Goal: Entertainment & Leisure: Consume media (video, audio)

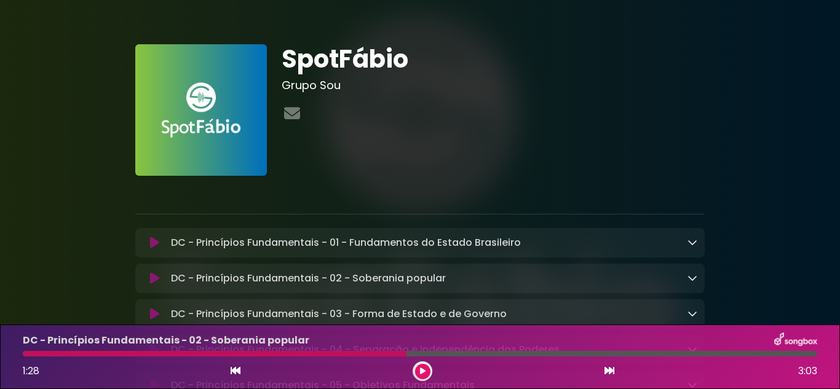
scroll to position [4857, 0]
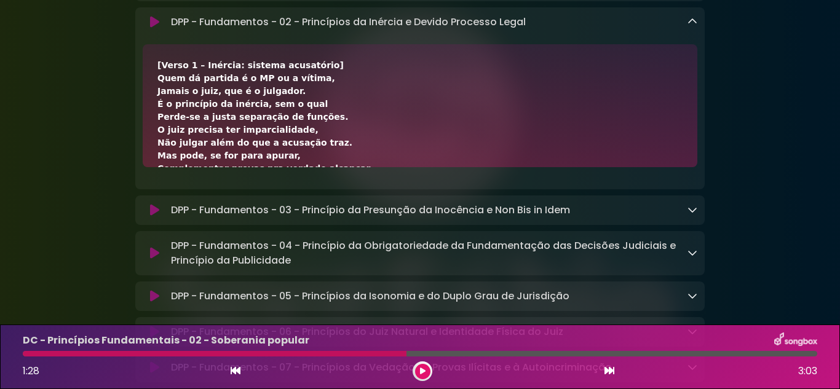
click at [422, 370] on icon at bounding box center [423, 371] width 6 height 7
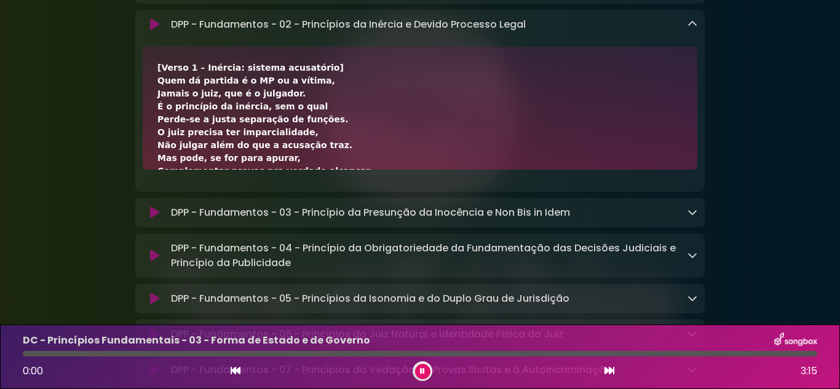
scroll to position [4859, 0]
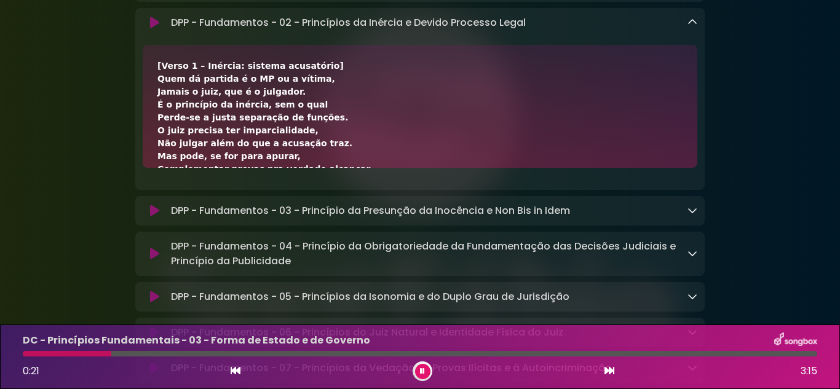
click at [420, 363] on div at bounding box center [423, 372] width 20 height 20
click at [418, 368] on button at bounding box center [422, 371] width 15 height 15
drag, startPoint x: 422, startPoint y: 374, endPoint x: 416, endPoint y: 370, distance: 7.5
click at [422, 374] on icon at bounding box center [423, 371] width 6 height 7
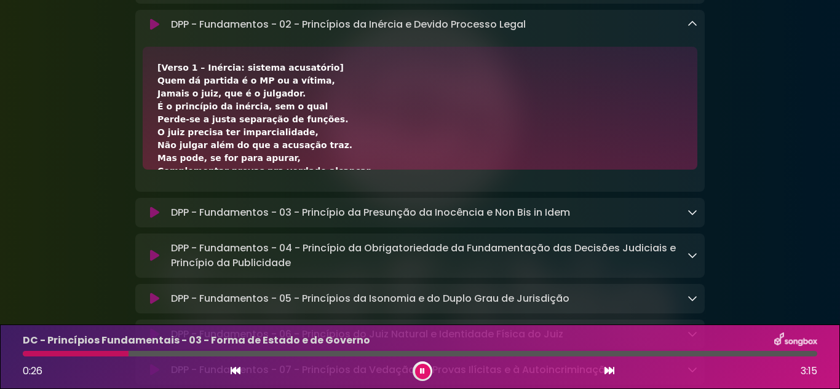
scroll to position [4859, 0]
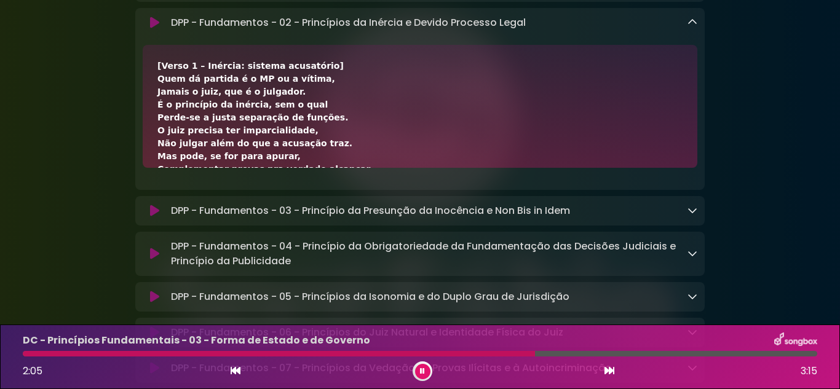
click at [426, 370] on button at bounding box center [422, 371] width 15 height 15
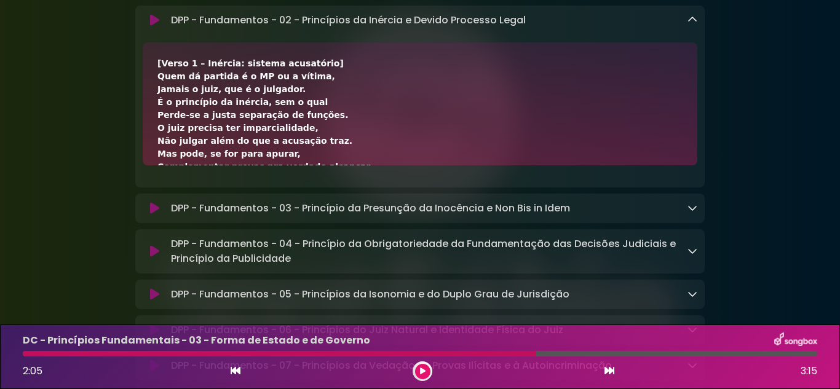
scroll to position [4857, 0]
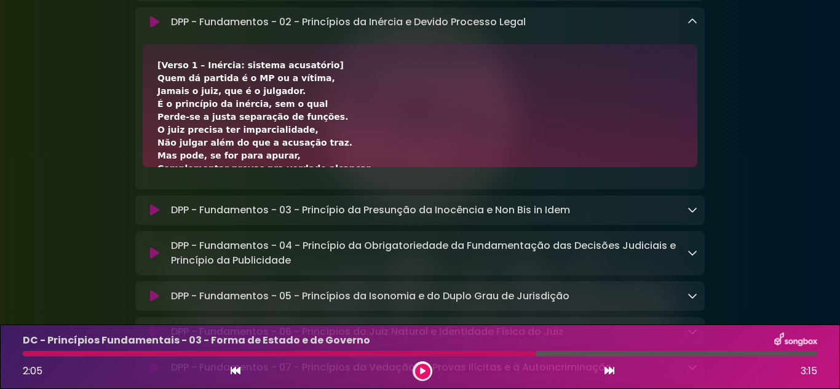
click at [426, 370] on button at bounding box center [422, 371] width 15 height 15
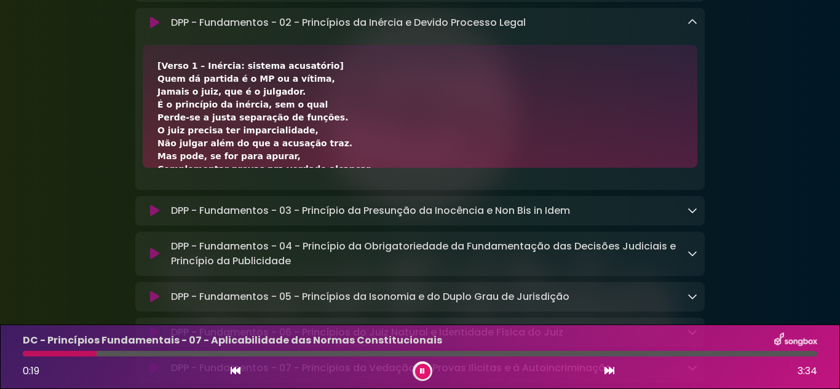
click at [422, 371] on icon at bounding box center [422, 371] width 5 height 7
click at [421, 371] on icon at bounding box center [423, 371] width 6 height 7
click at [154, 29] on icon at bounding box center [154, 23] width 9 height 12
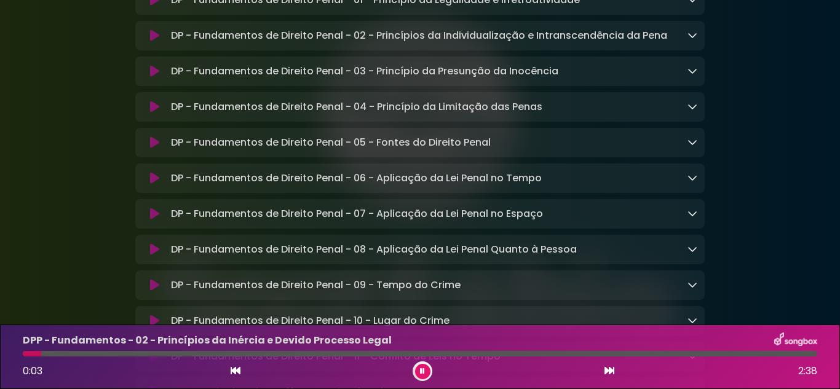
scroll to position [6950, 0]
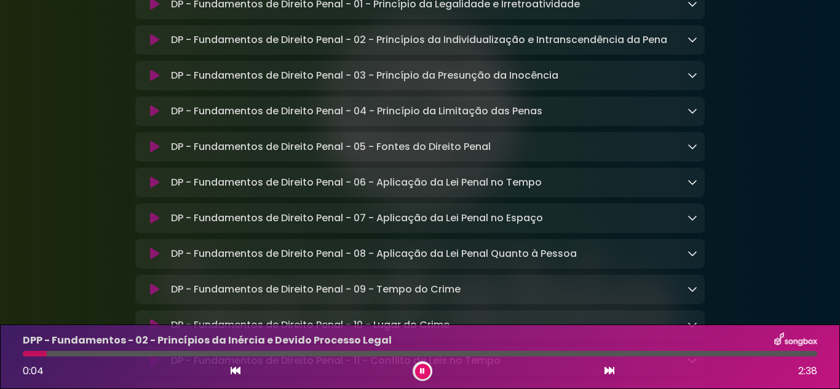
click at [151, 10] on icon at bounding box center [154, 4] width 9 height 12
click at [687, 11] on div "DP - Fundamentos de Direito Penal - 01 - Princípio da Legalidade e Irretroativi…" at bounding box center [431, 3] width 531 height 15
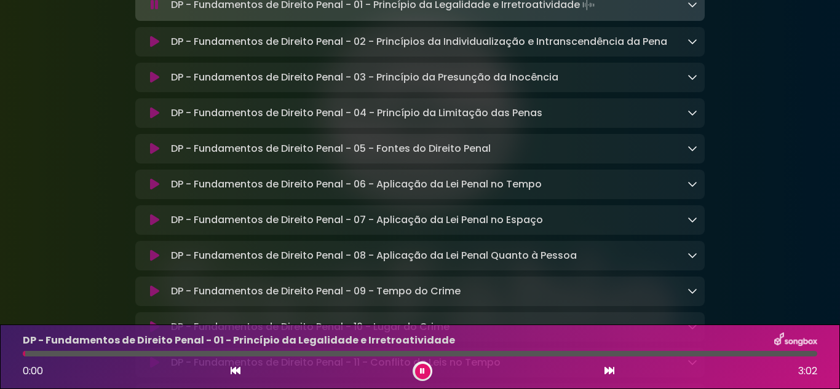
click at [690, 9] on icon at bounding box center [692, 4] width 10 height 10
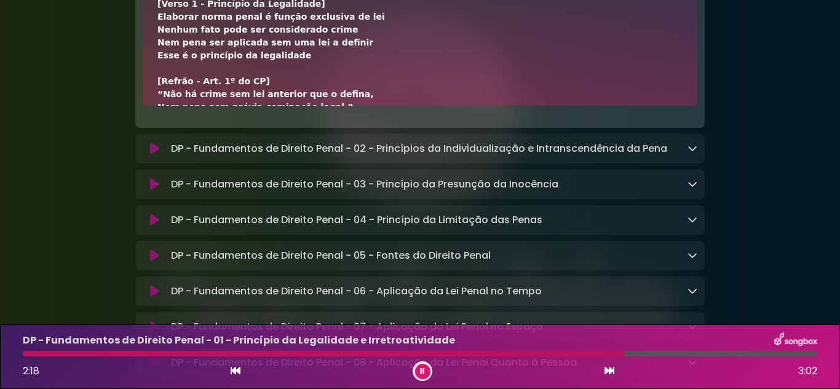
scroll to position [6992, 0]
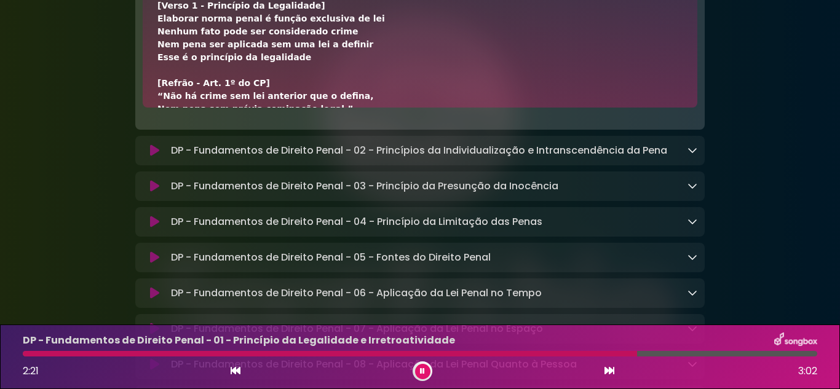
scroll to position [7332, 0]
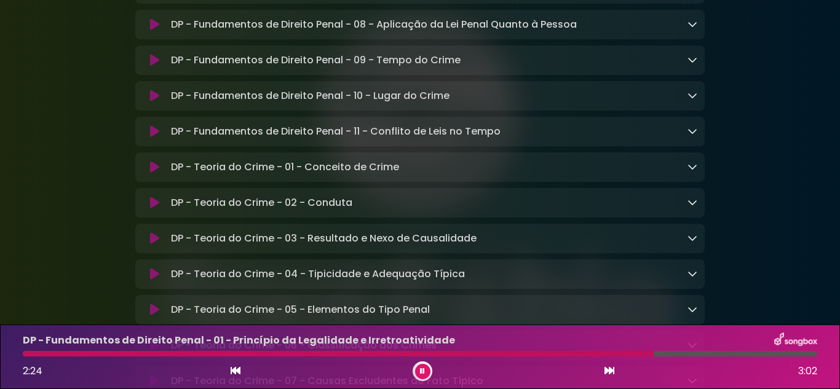
click at [426, 371] on button at bounding box center [422, 371] width 15 height 15
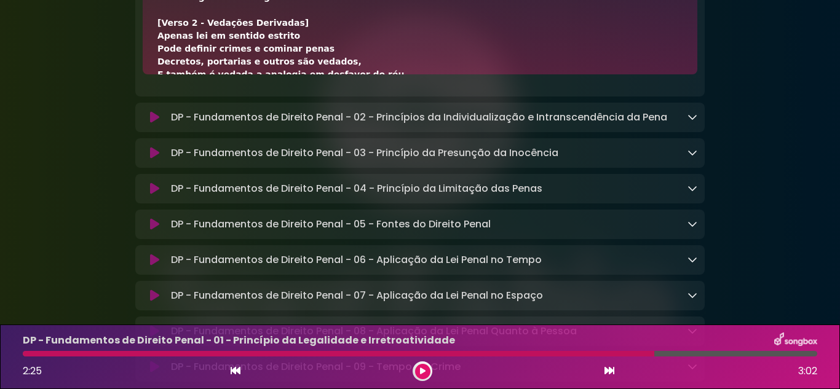
scroll to position [123, 0]
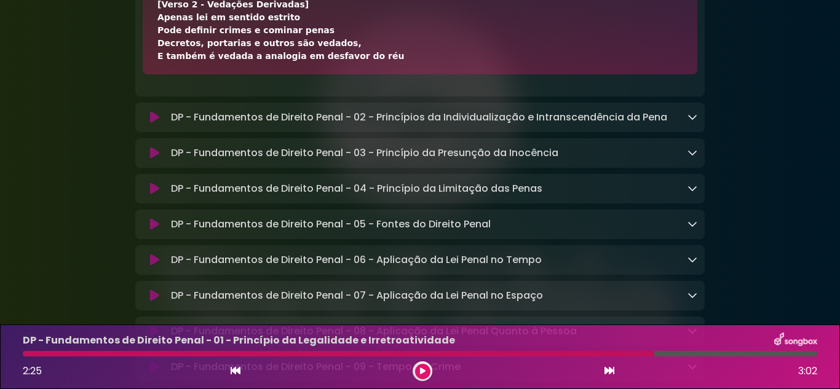
click at [415, 364] on button at bounding box center [422, 371] width 15 height 15
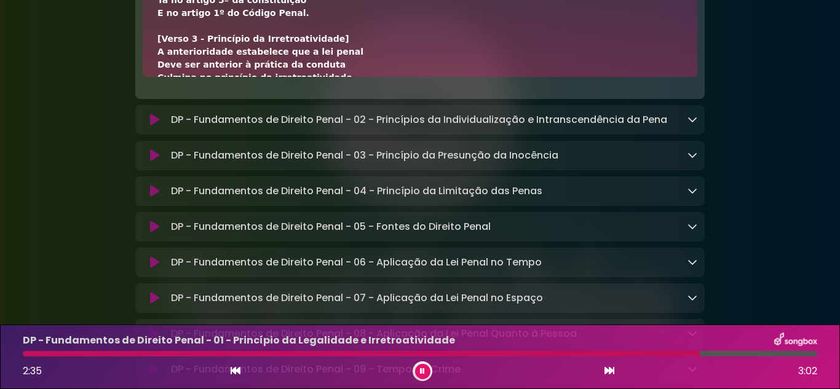
scroll to position [307, 0]
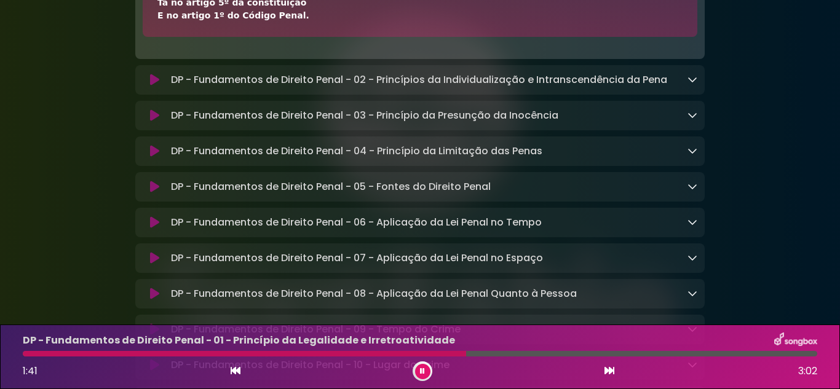
scroll to position [7145, 0]
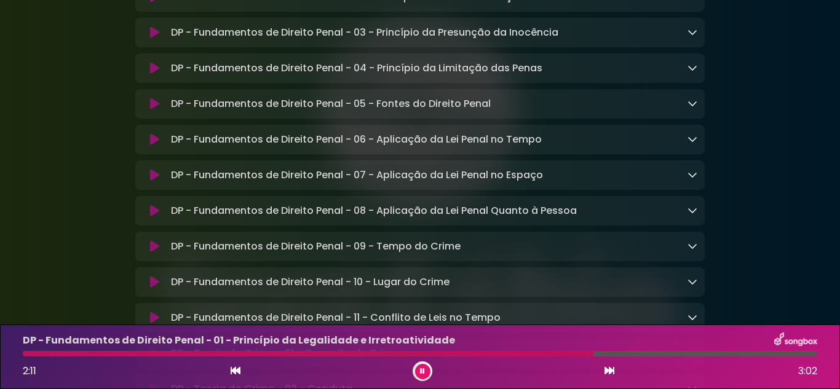
click at [423, 371] on icon at bounding box center [423, 371] width 6 height 7
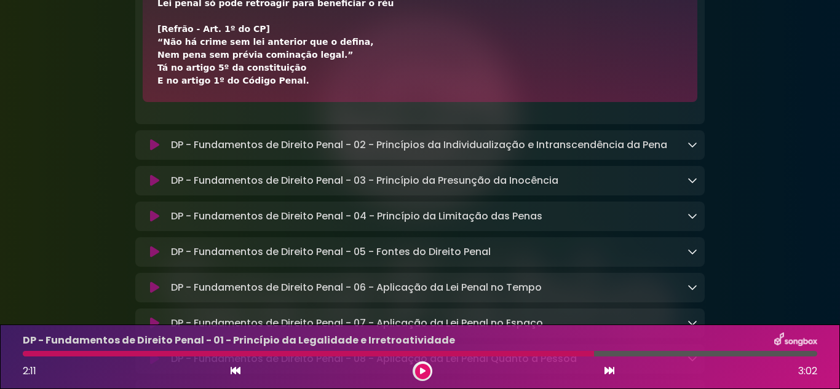
scroll to position [6959, 0]
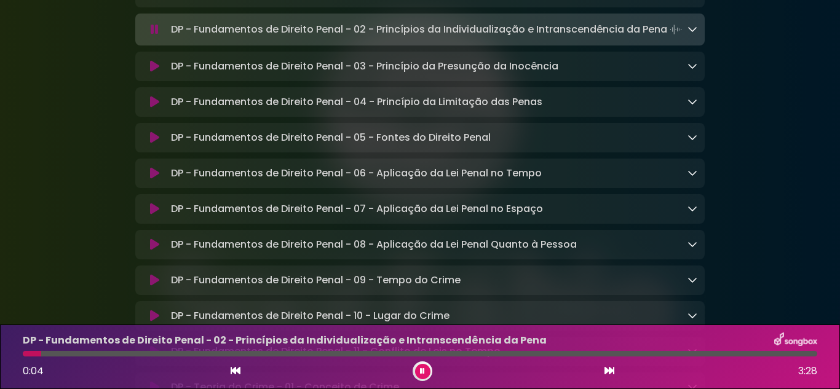
click at [691, 34] on icon at bounding box center [692, 29] width 10 height 10
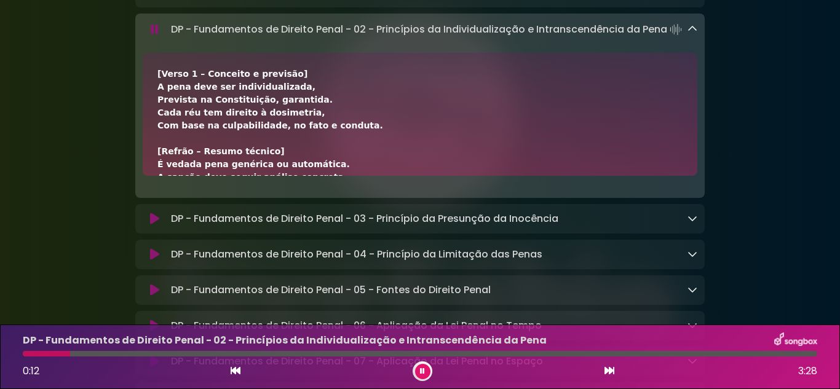
click at [157, 36] on icon at bounding box center [155, 29] width 8 height 12
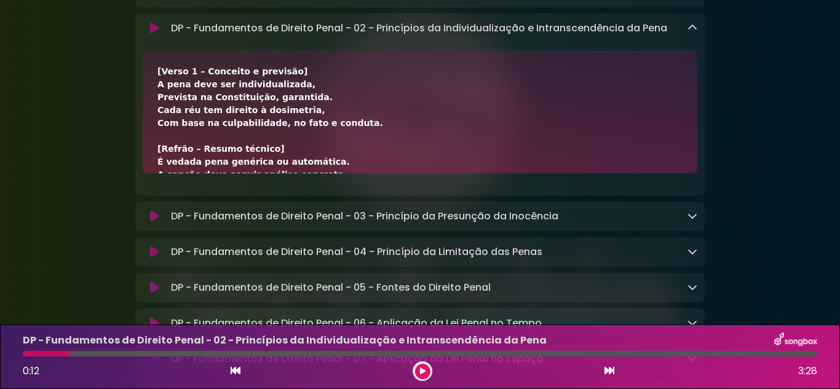
click at [158, 34] on icon at bounding box center [154, 28] width 9 height 12
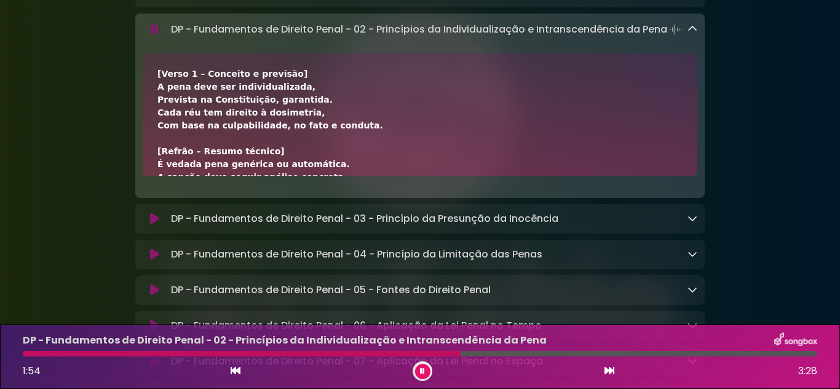
click at [418, 374] on button at bounding box center [422, 371] width 15 height 15
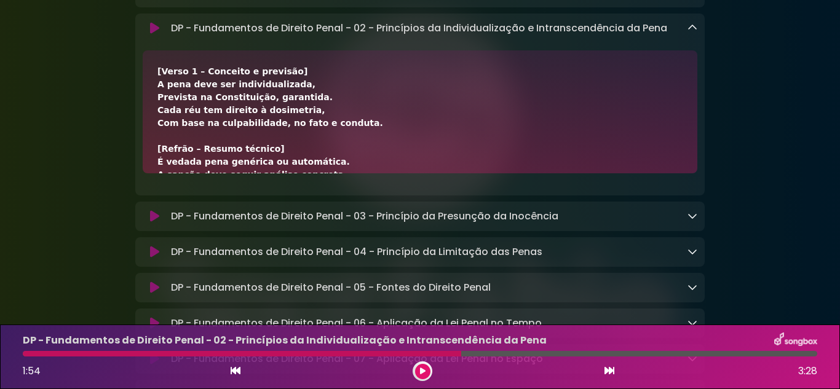
click at [415, 373] on button at bounding box center [422, 371] width 15 height 15
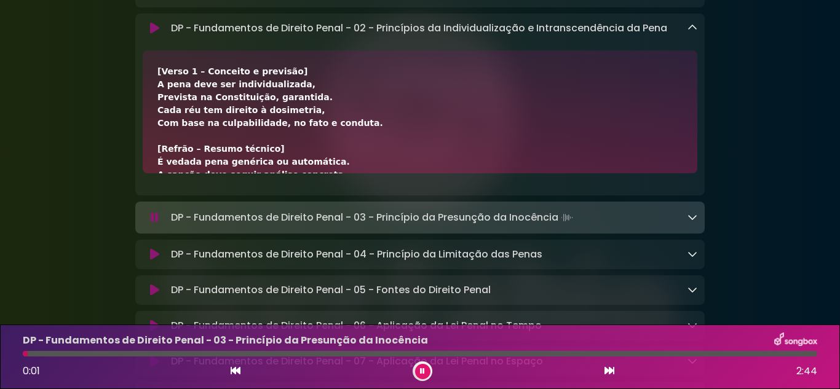
click at [154, 34] on icon at bounding box center [154, 28] width 9 height 12
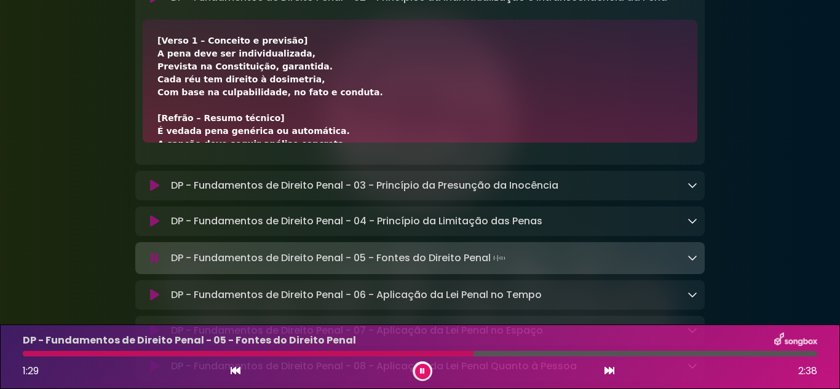
scroll to position [6930, 0]
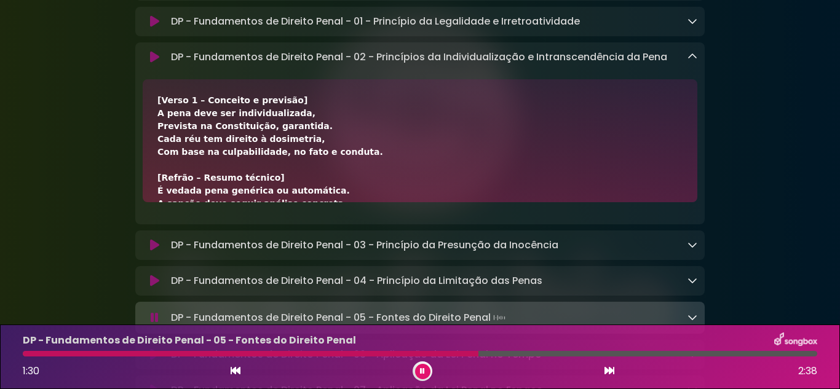
click at [154, 63] on icon at bounding box center [154, 57] width 9 height 12
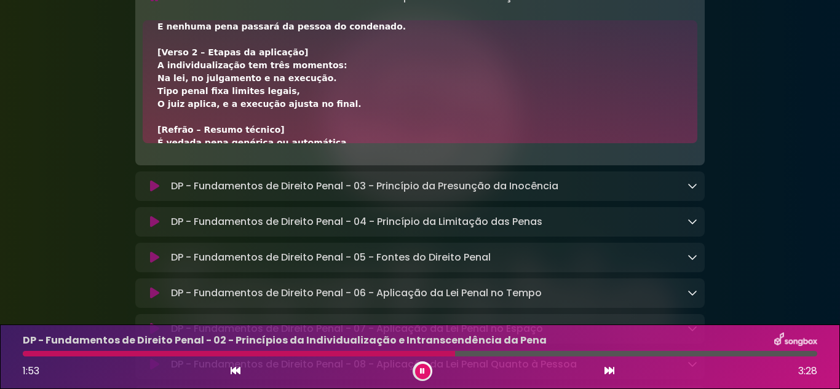
scroll to position [123, 0]
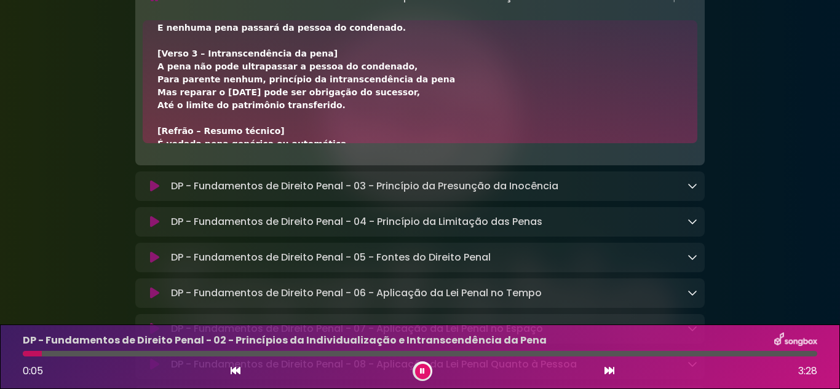
scroll to position [297, 0]
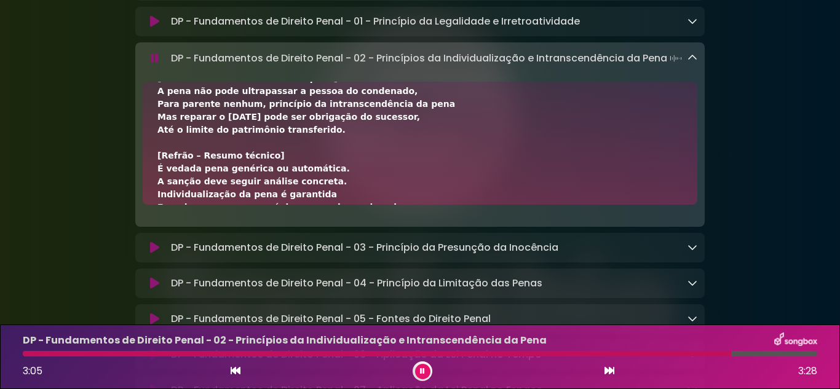
scroll to position [359, 0]
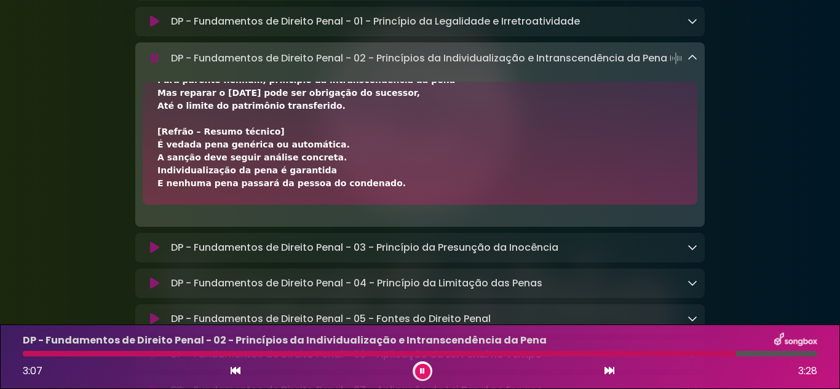
click at [694, 63] on icon at bounding box center [692, 58] width 10 height 10
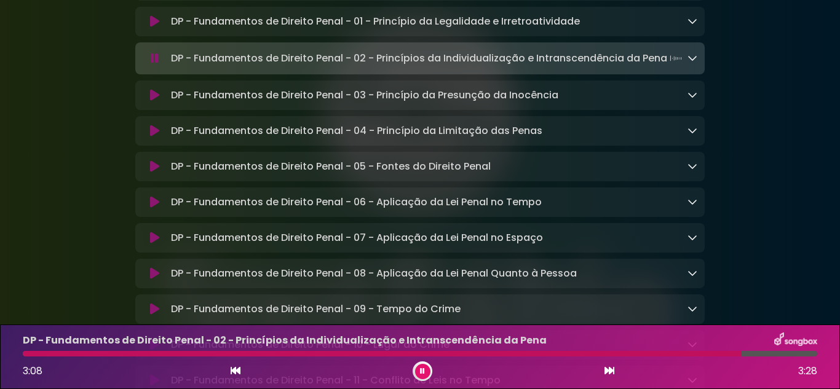
click at [693, 100] on icon at bounding box center [692, 95] width 10 height 10
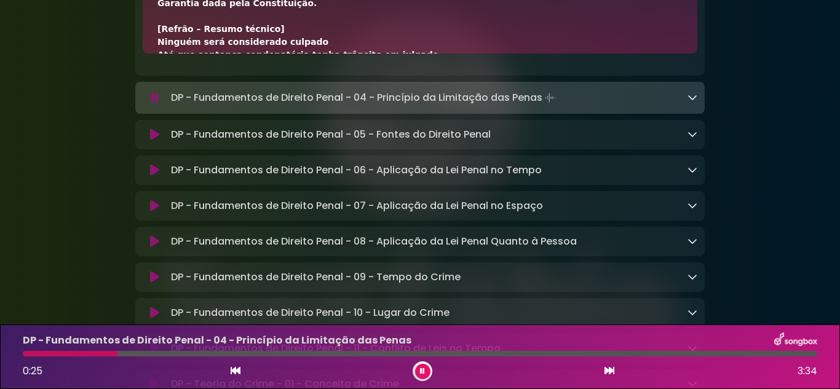
scroll to position [61, 0]
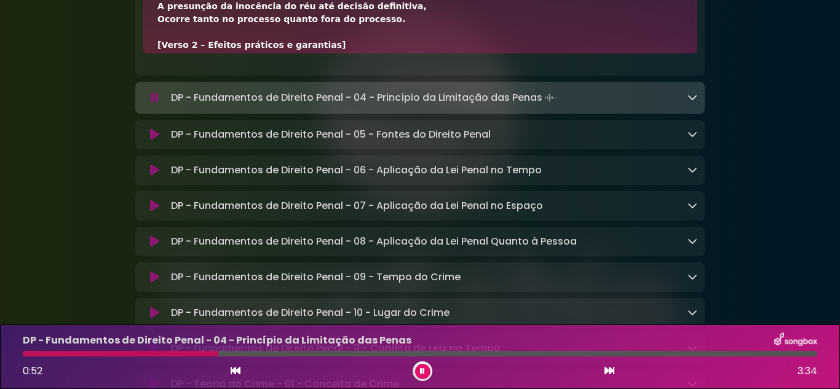
click at [155, 104] on icon at bounding box center [155, 98] width 8 height 12
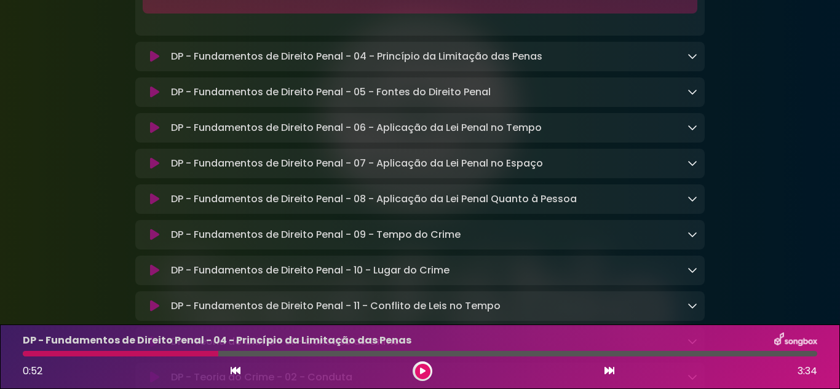
scroll to position [7176, 0]
